Goal: Use online tool/utility

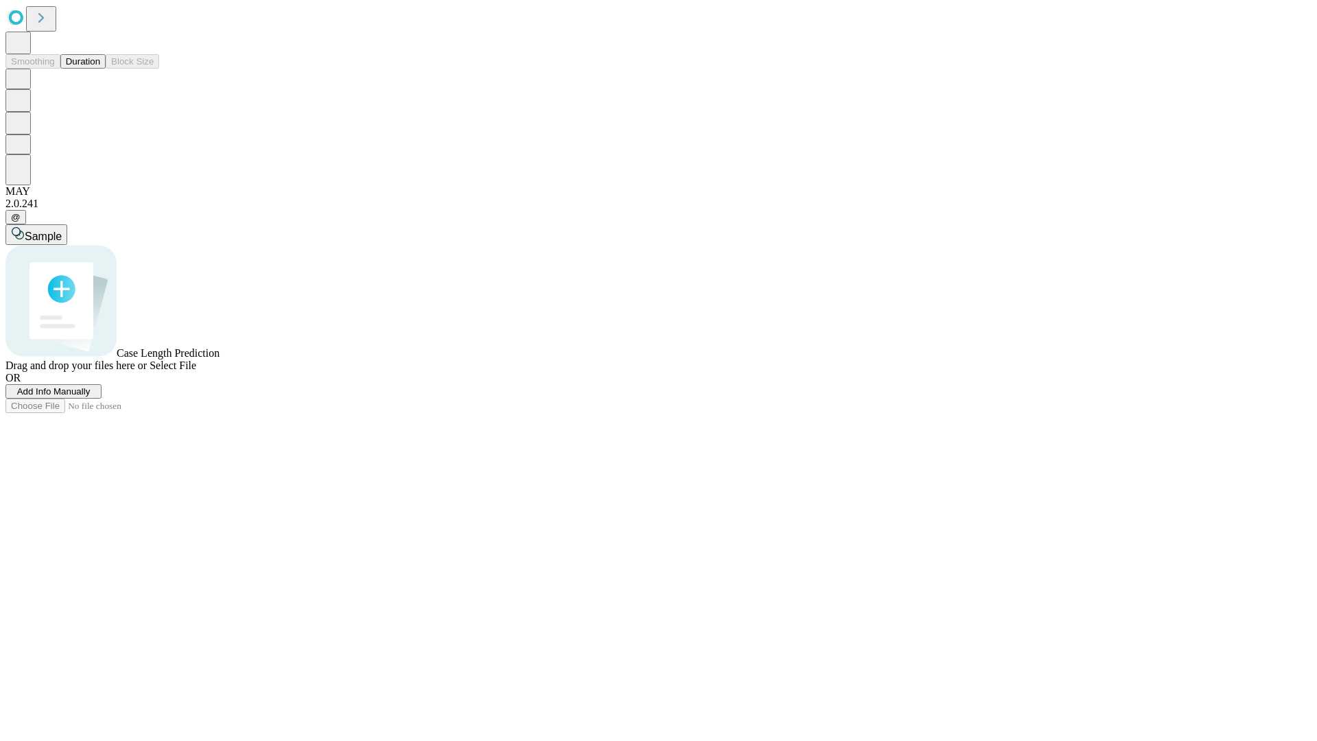
click at [100, 69] on button "Duration" at bounding box center [82, 61] width 45 height 14
click at [62, 231] on span "Sample" at bounding box center [43, 237] width 37 height 12
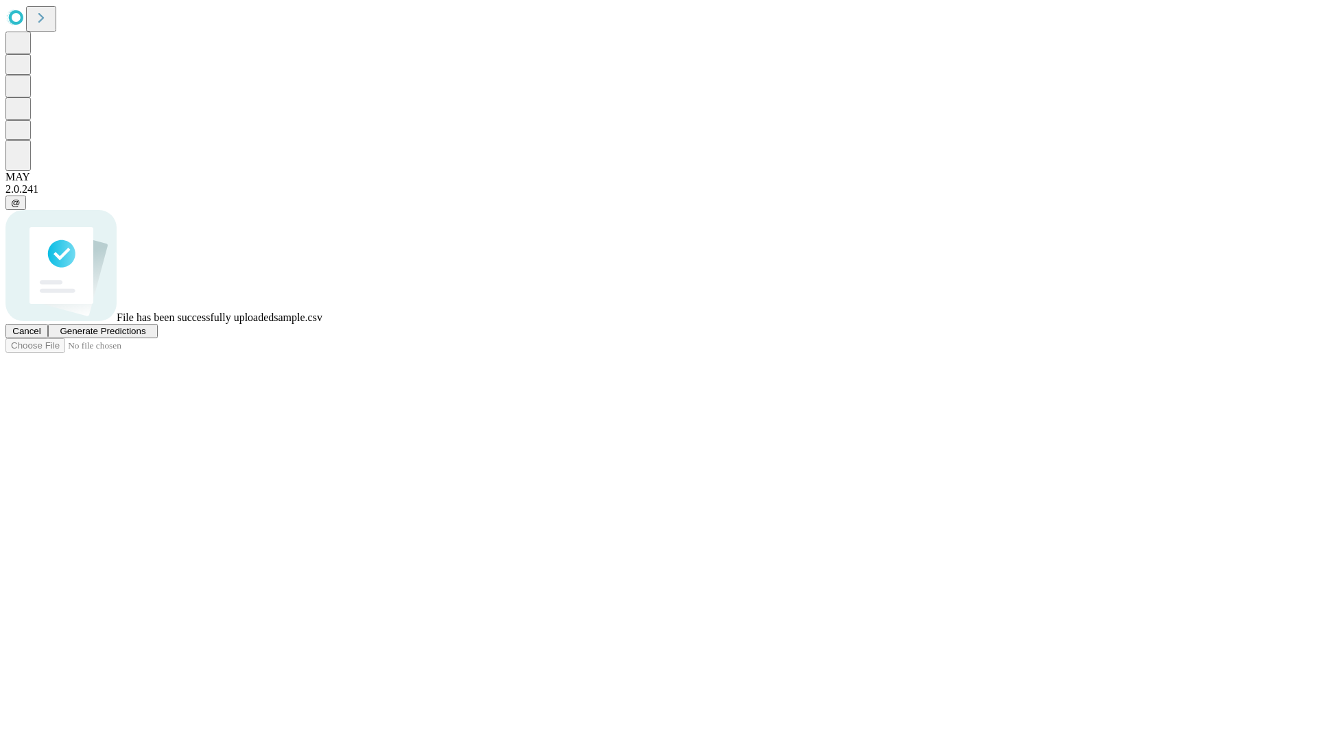
click at [145, 336] on span "Generate Predictions" at bounding box center [103, 331] width 86 height 10
